Goal: Navigation & Orientation: Understand site structure

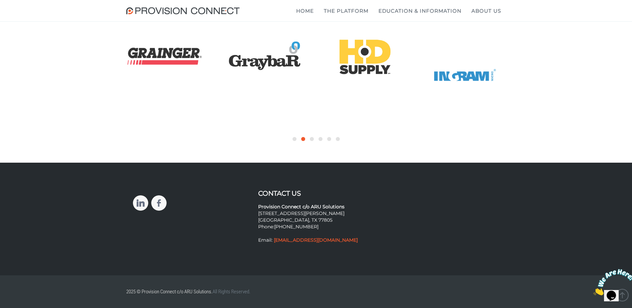
scroll to position [2497, 0]
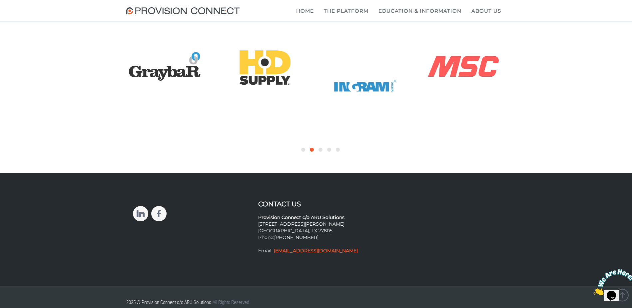
click at [294, 151] on div at bounding box center [294, 150] width 4 height 4
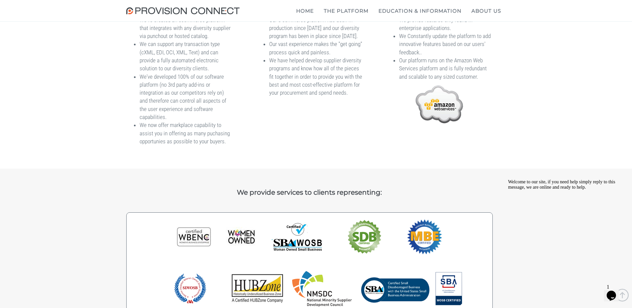
scroll to position [401, 0]
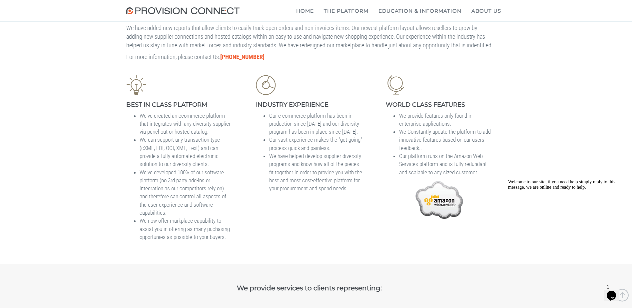
click at [450, 219] on img at bounding box center [439, 199] width 50 height 40
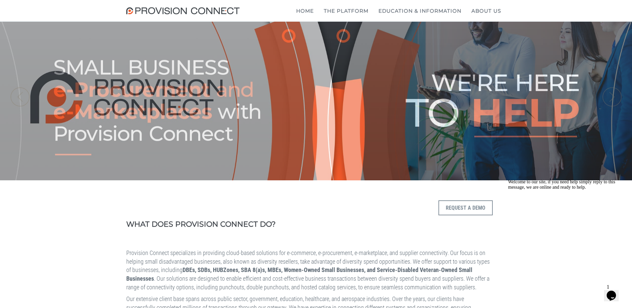
scroll to position [0, 0]
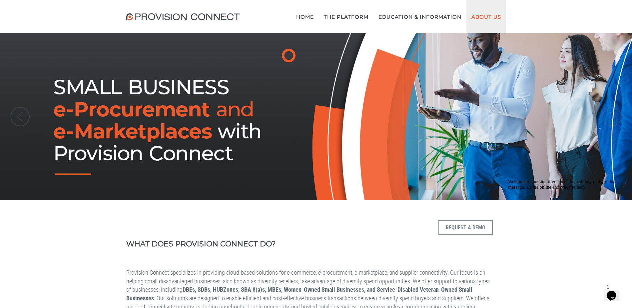
click at [499, 13] on link "About Us" at bounding box center [486, 16] width 40 height 33
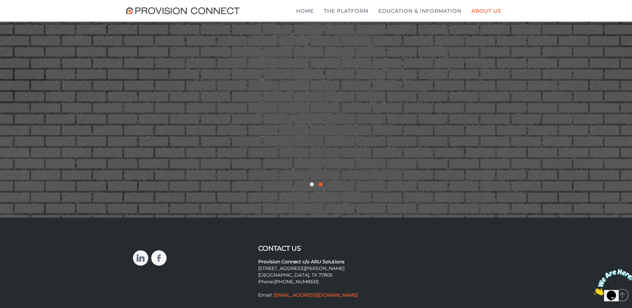
scroll to position [1199, 0]
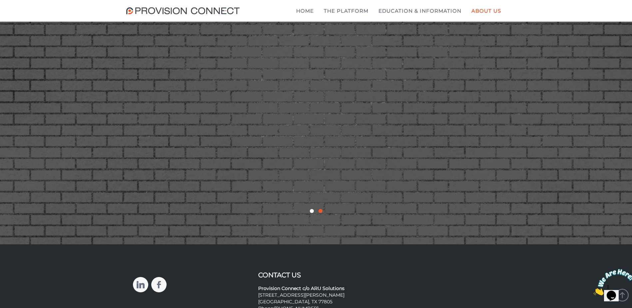
click at [310, 213] on div at bounding box center [312, 211] width 4 height 4
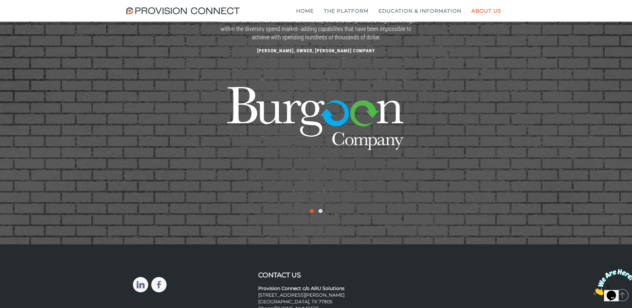
click at [298, 158] on img at bounding box center [316, 123] width 200 height 127
click at [298, 161] on img at bounding box center [316, 123] width 200 height 127
